Goal: Transaction & Acquisition: Purchase product/service

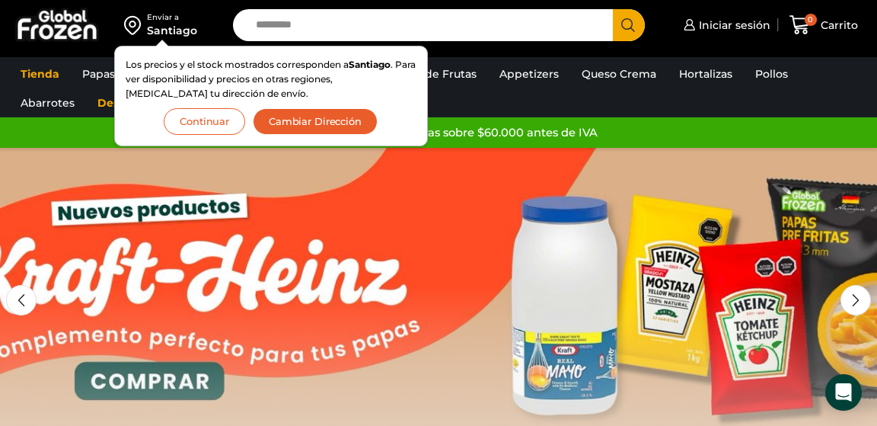
click at [197, 120] on button "Continuar" at bounding box center [204, 121] width 81 height 27
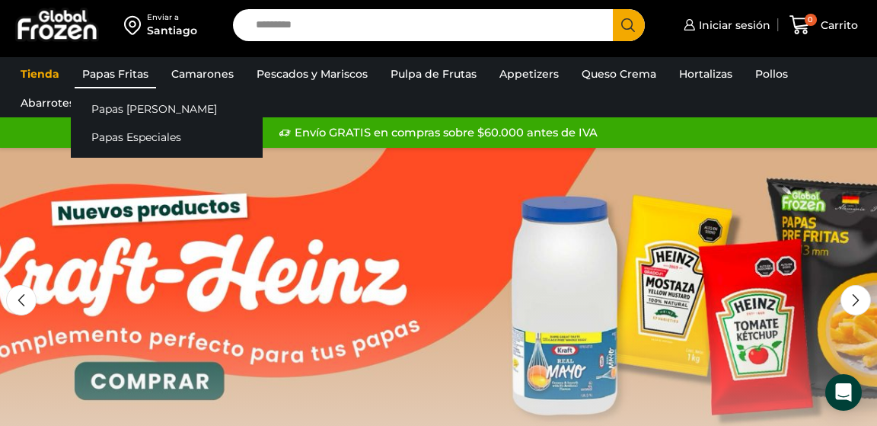
click at [132, 72] on link "Papas Fritas" at bounding box center [115, 73] width 81 height 29
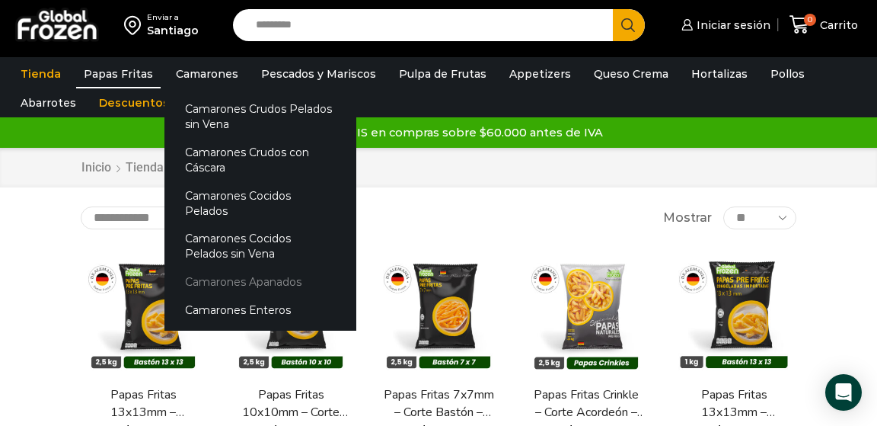
click at [230, 268] on link "Camarones Apanados" at bounding box center [260, 282] width 192 height 28
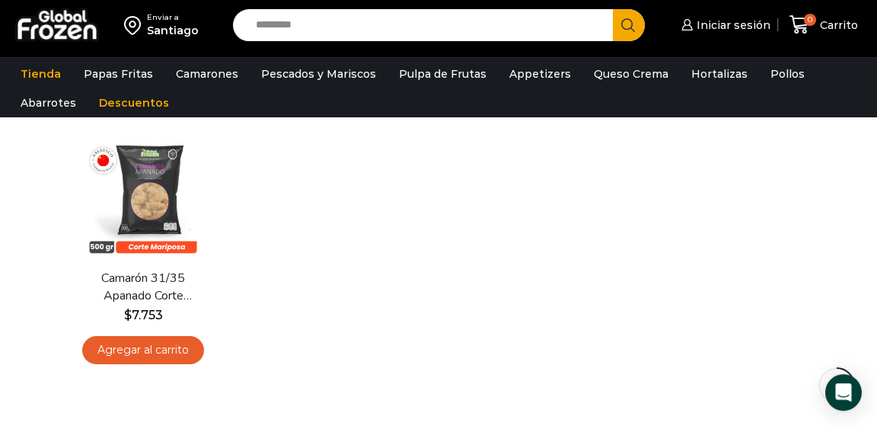
scroll to position [126, 0]
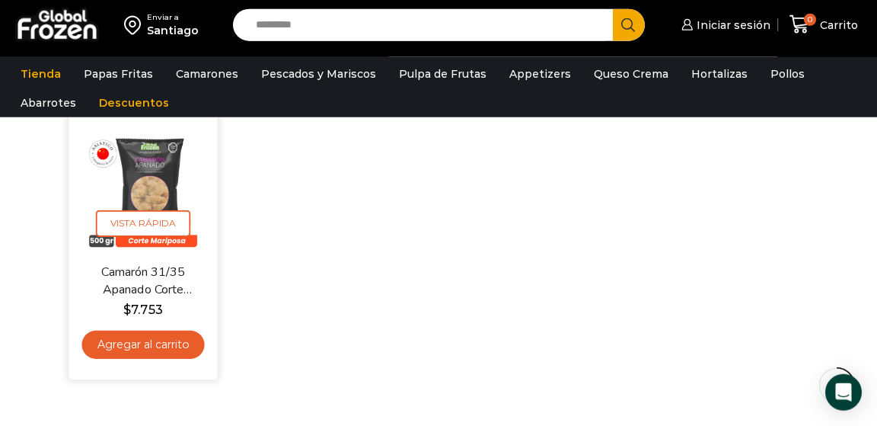
click at [146, 352] on link "Agregar al carrito" at bounding box center [142, 344] width 123 height 28
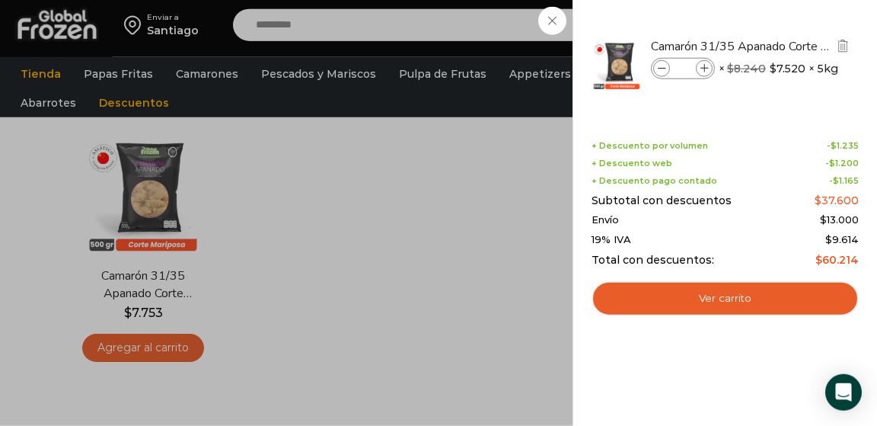
click at [707, 67] on icon at bounding box center [704, 69] width 8 height 8
type input "*"
click at [707, 67] on icon at bounding box center [704, 69] width 8 height 8
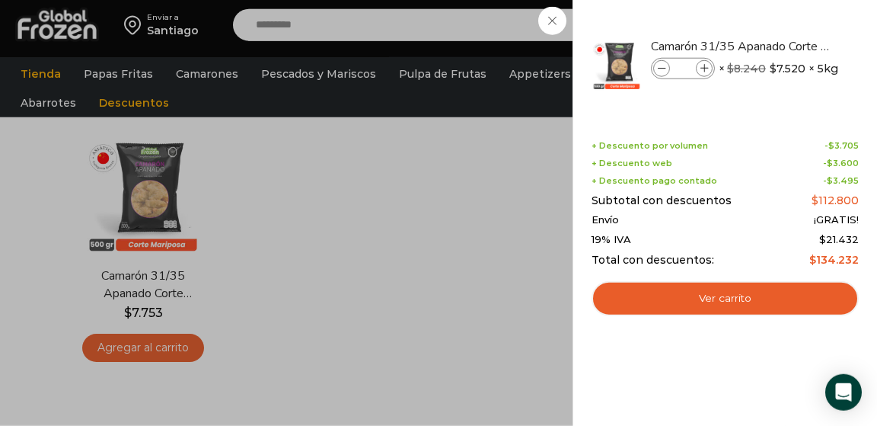
click at [707, 67] on icon at bounding box center [704, 69] width 8 height 8
type input "*"
click at [690, 65] on input "*" at bounding box center [682, 68] width 23 height 17
type input "**"
click at [693, 67] on input "**" at bounding box center [682, 68] width 23 height 17
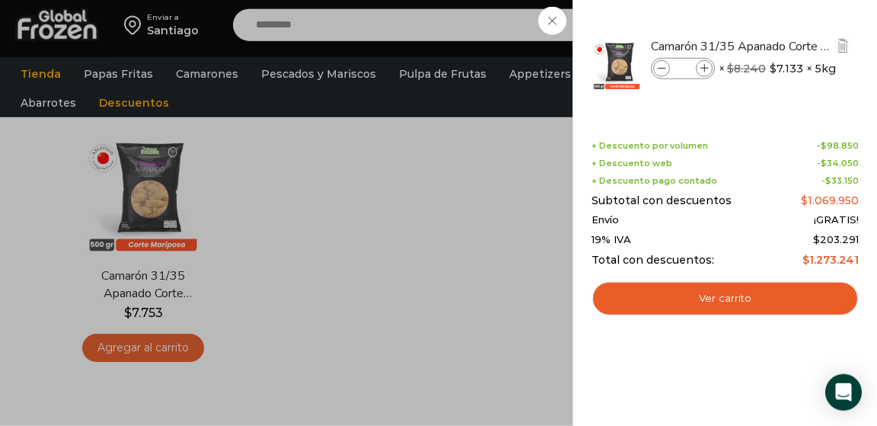
type input "*"
click at [690, 68] on input "*" at bounding box center [682, 68] width 23 height 17
type input "*"
click at [786, 26] on div "6 Carrito 6 6 Shopping Cart" at bounding box center [824, 25] width 76 height 36
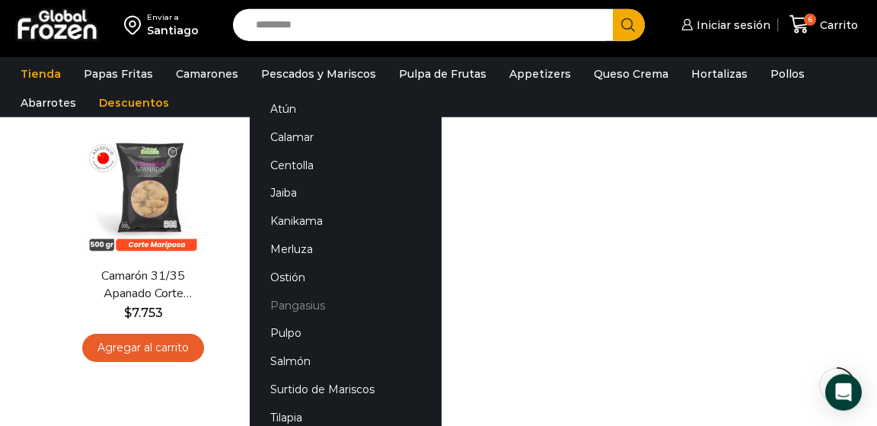
click at [282, 308] on link "Pangasius" at bounding box center [346, 305] width 192 height 28
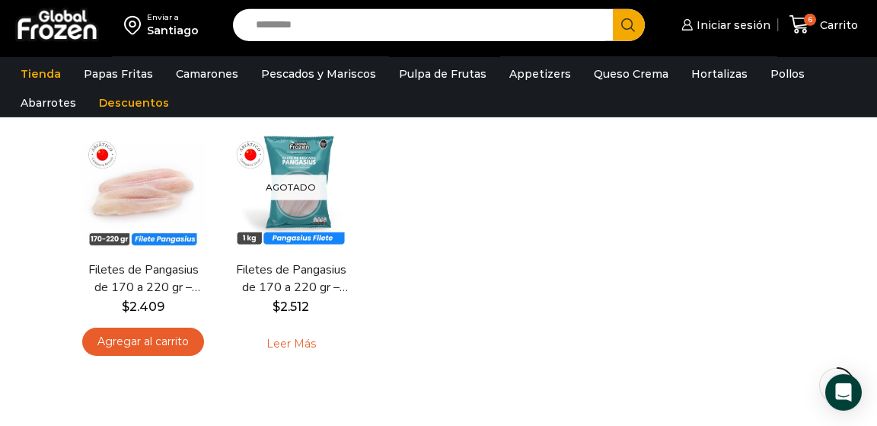
scroll to position [137, 0]
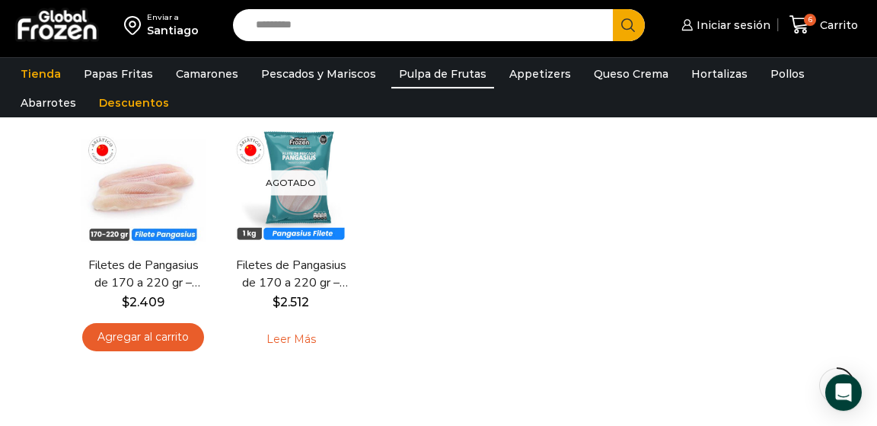
click at [441, 75] on link "Pulpa de Frutas" at bounding box center [442, 73] width 103 height 29
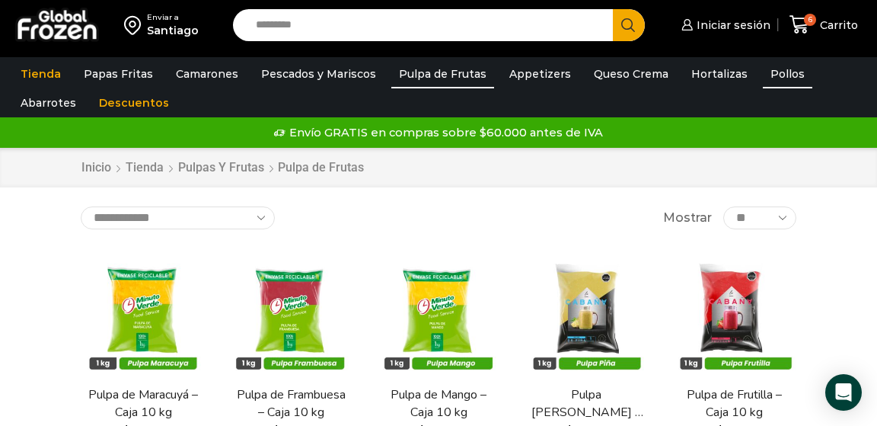
click at [764, 79] on link "Pollos" at bounding box center [787, 73] width 49 height 29
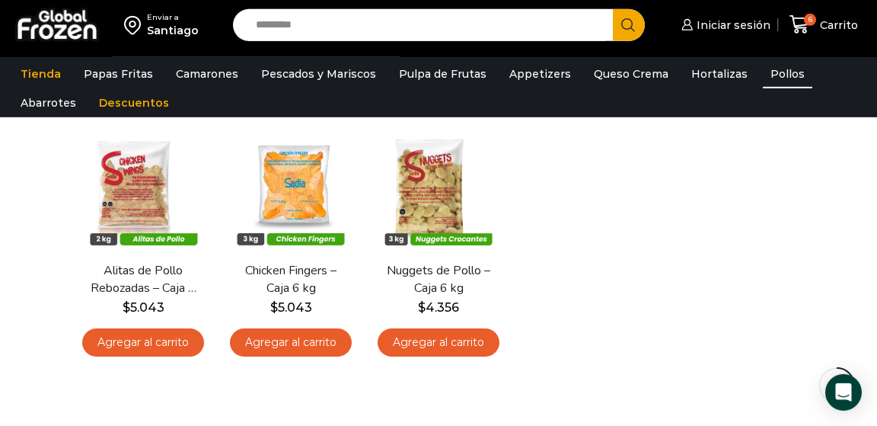
scroll to position [136, 0]
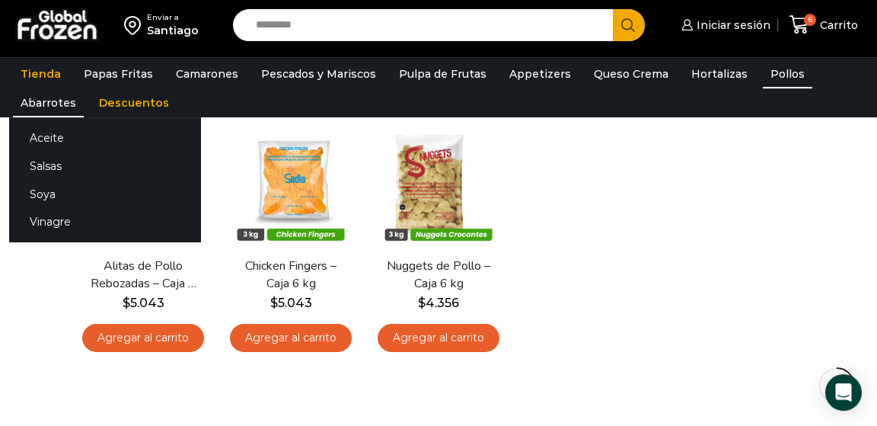
click at [84, 88] on link "Abarrotes" at bounding box center [48, 102] width 71 height 29
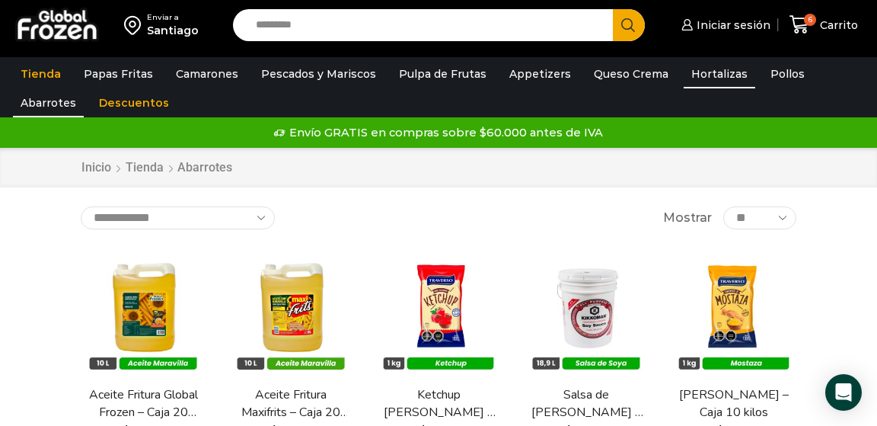
click at [702, 70] on link "Hortalizas" at bounding box center [720, 73] width 72 height 29
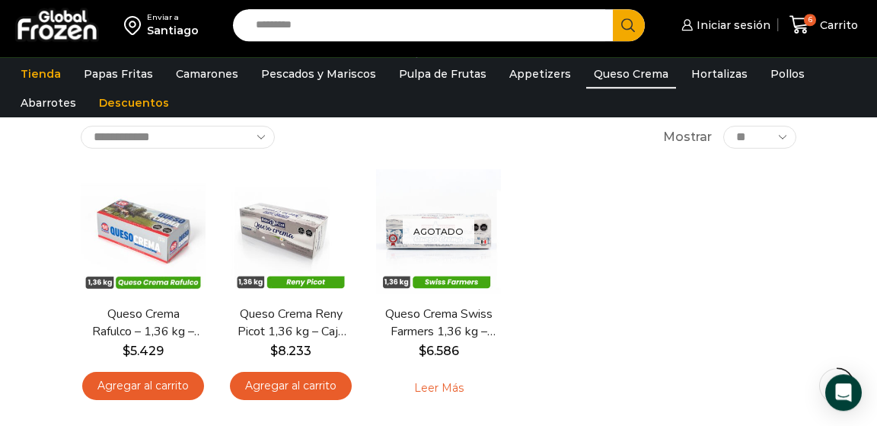
scroll to position [94, 0]
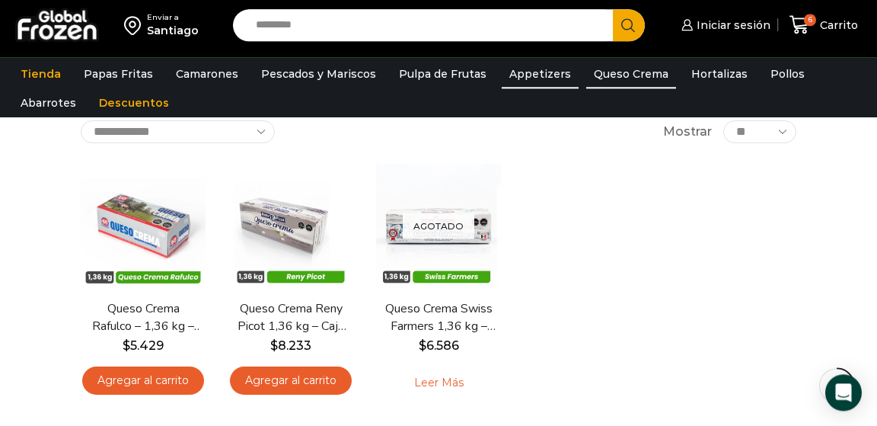
click at [532, 76] on link "Appetizers" at bounding box center [540, 73] width 77 height 29
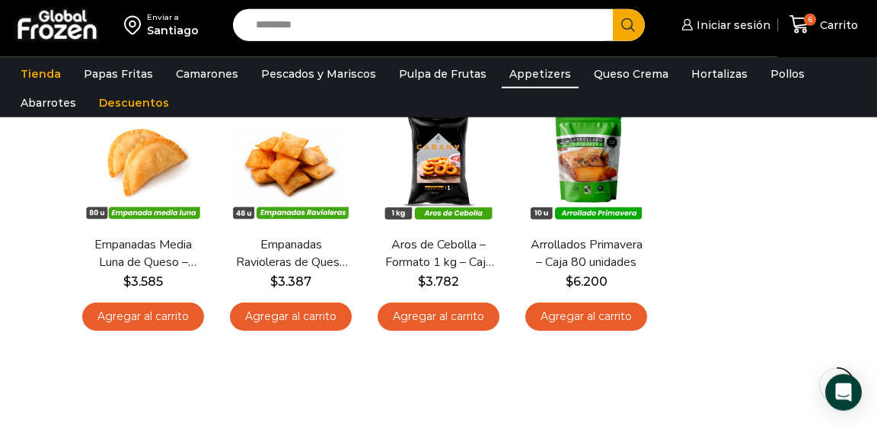
scroll to position [161, 0]
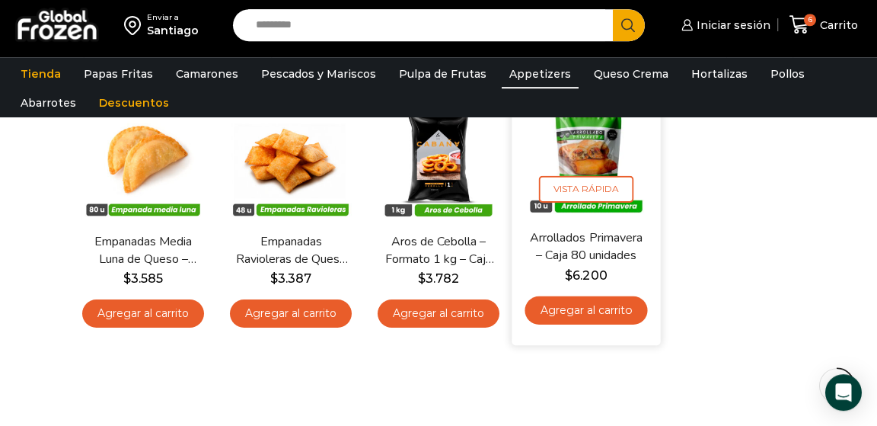
click at [586, 153] on img at bounding box center [586, 155] width 126 height 126
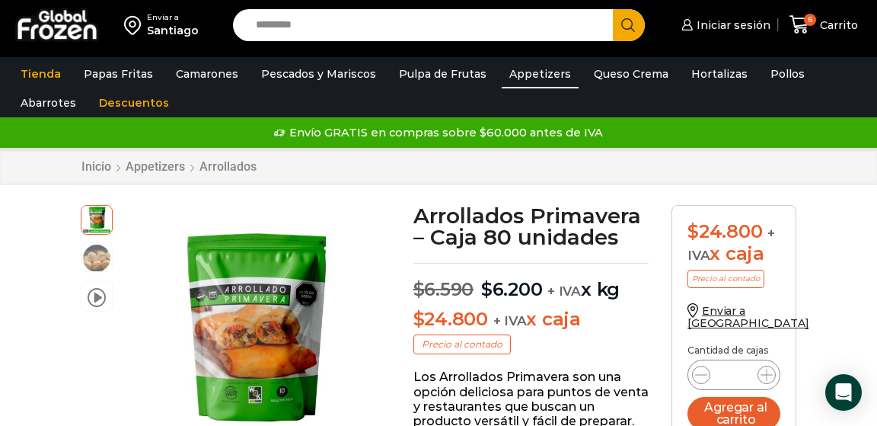
click at [521, 81] on link "Appetizers" at bounding box center [540, 73] width 77 height 29
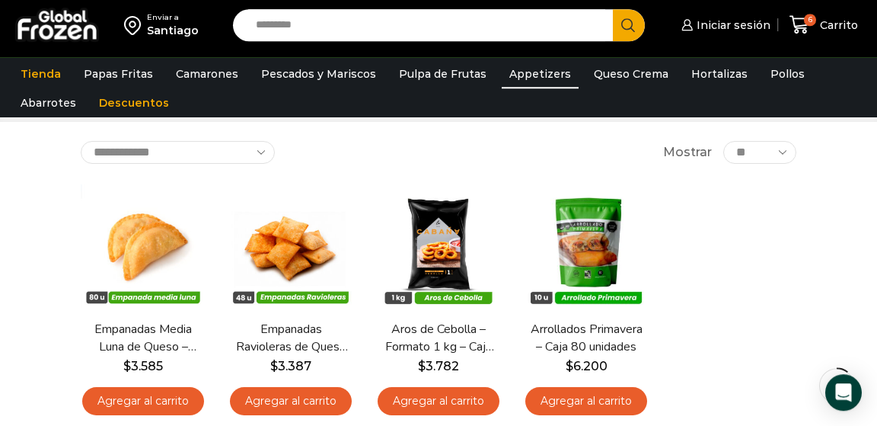
scroll to position [56, 0]
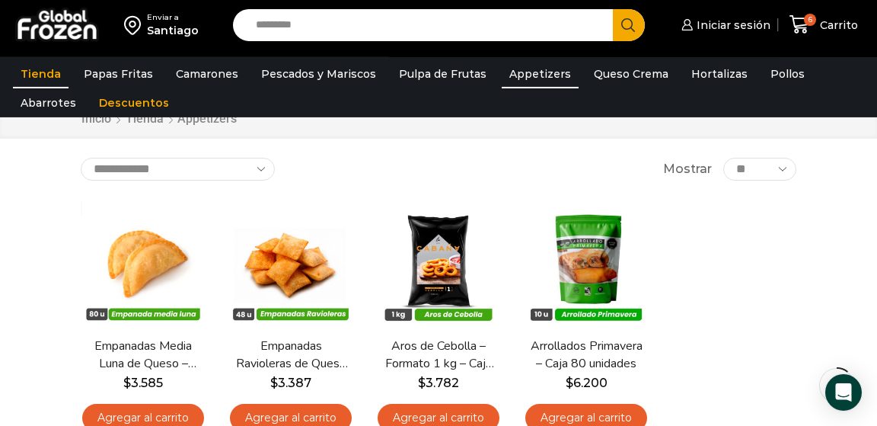
click at [49, 70] on link "Tienda" at bounding box center [41, 73] width 56 height 29
